Goal: Information Seeking & Learning: Learn about a topic

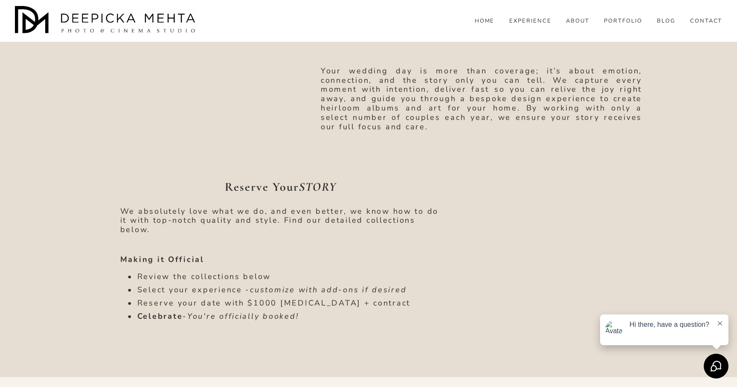
scroll to position [513, 0]
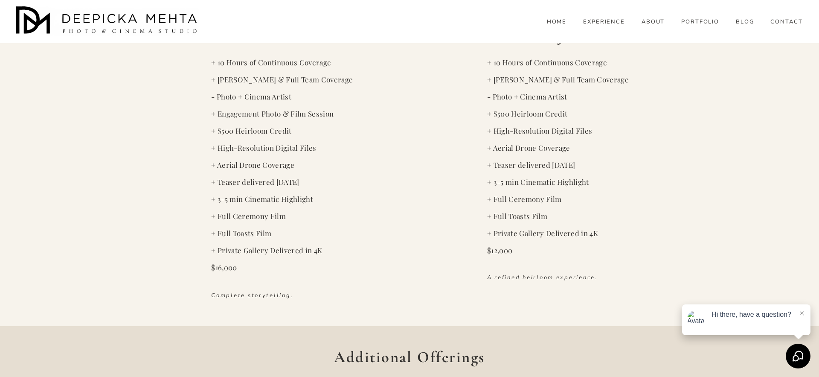
scroll to position [1353, 0]
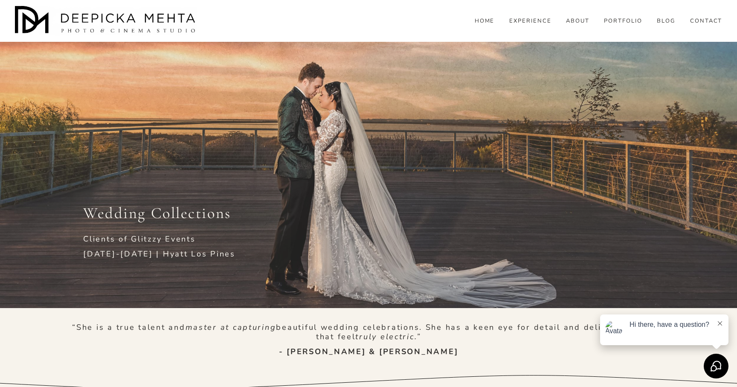
click at [371, 143] on div "Wedding Collections Clients of Glitzzy Events Nov 7-8, 2025 | Hyatt Los Pines" at bounding box center [368, 179] width 737 height 258
click at [725, 12] on div "Skip to Content HOME" at bounding box center [368, 21] width 737 height 42
